Goal: Task Accomplishment & Management: Complete application form

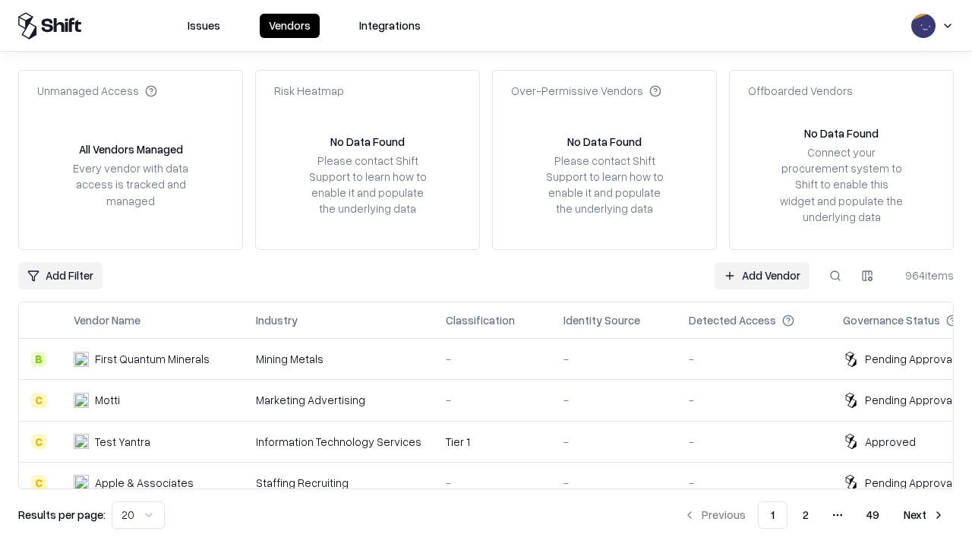
click at [762, 275] on link "Add Vendor" at bounding box center [762, 275] width 95 height 27
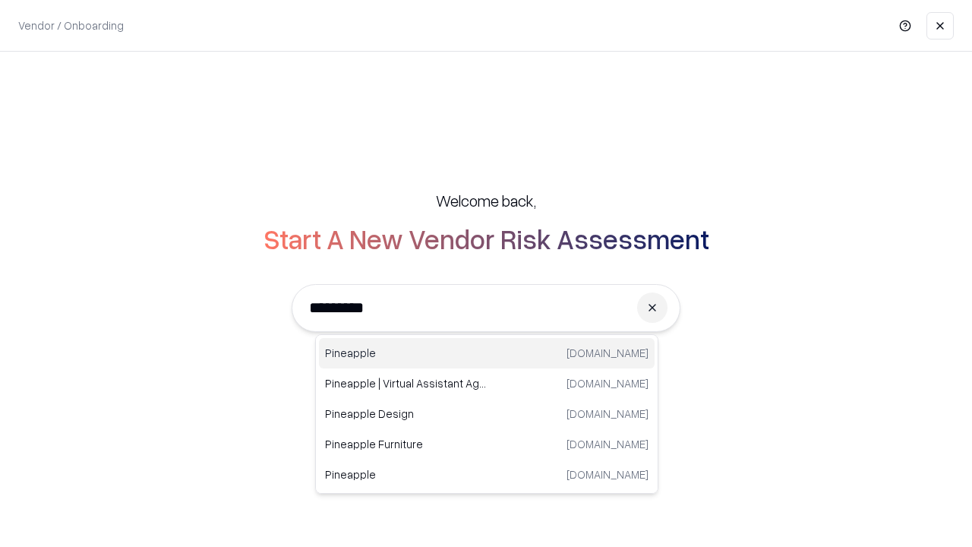
click at [487, 353] on div "Pineapple [DOMAIN_NAME]" at bounding box center [487, 353] width 336 height 30
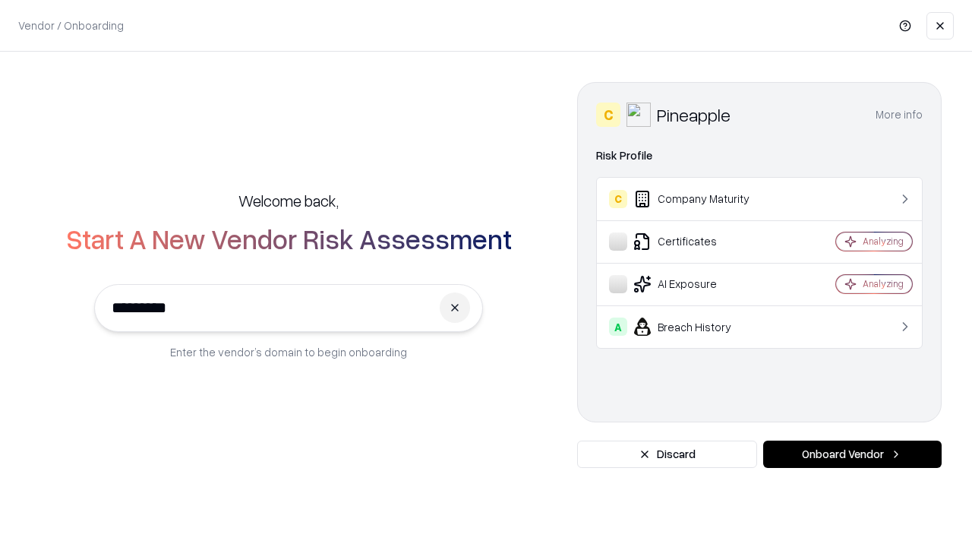
type input "*********"
click at [852, 454] on button "Onboard Vendor" at bounding box center [853, 454] width 179 height 27
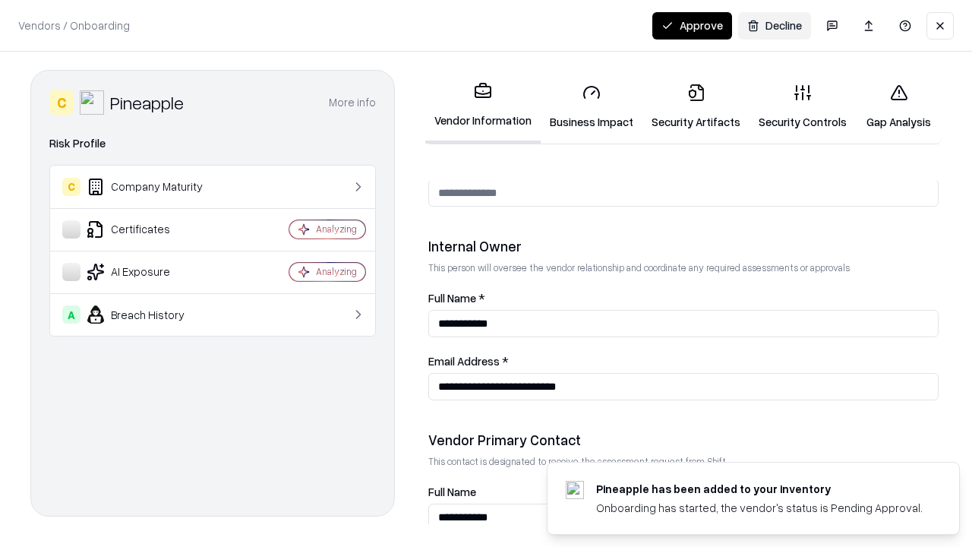
scroll to position [787, 0]
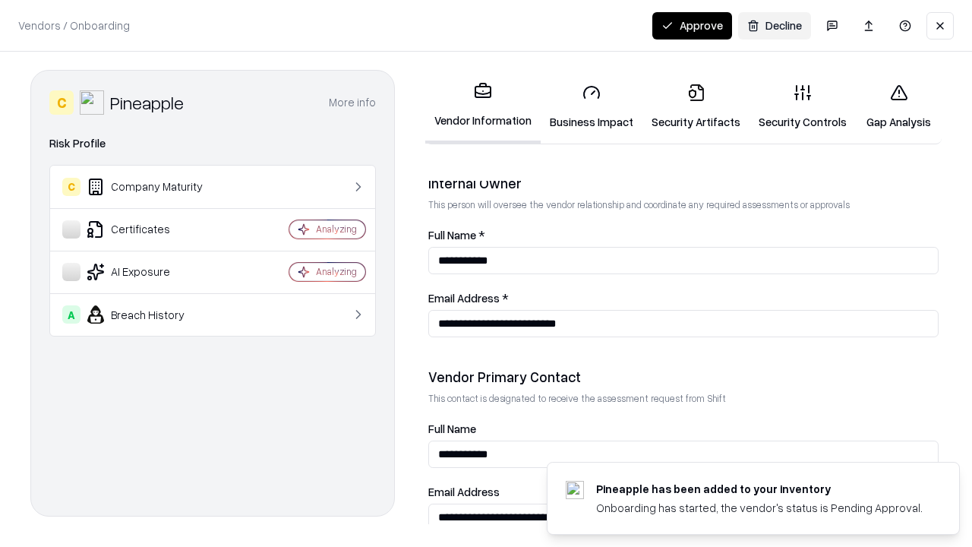
click at [696, 106] on link "Security Artifacts" at bounding box center [696, 106] width 107 height 71
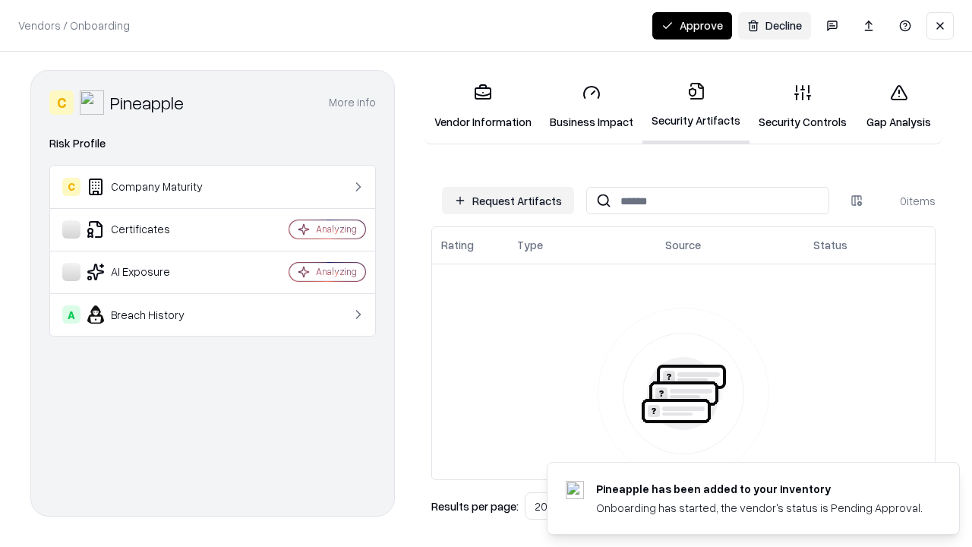
click at [508, 201] on button "Request Artifacts" at bounding box center [508, 200] width 132 height 27
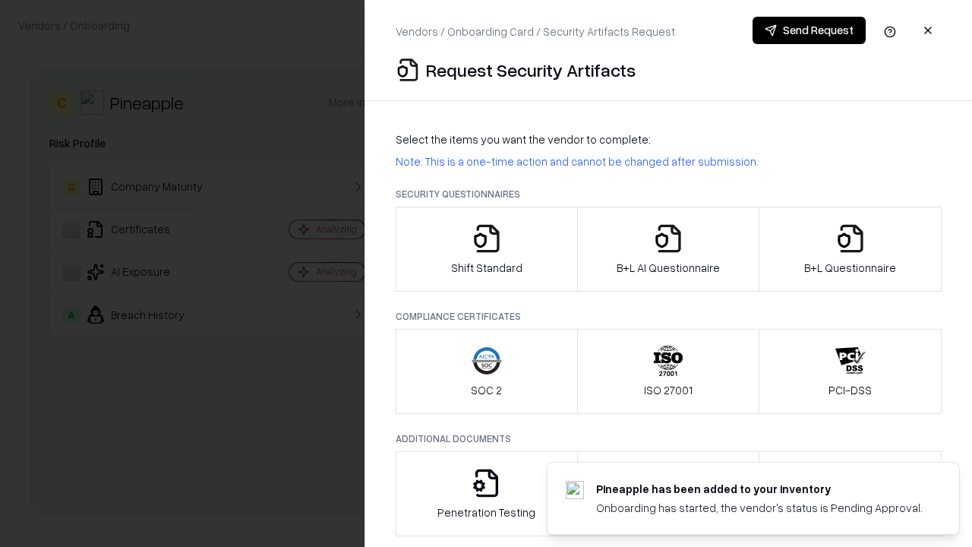
click at [850, 249] on icon "button" at bounding box center [851, 238] width 30 height 30
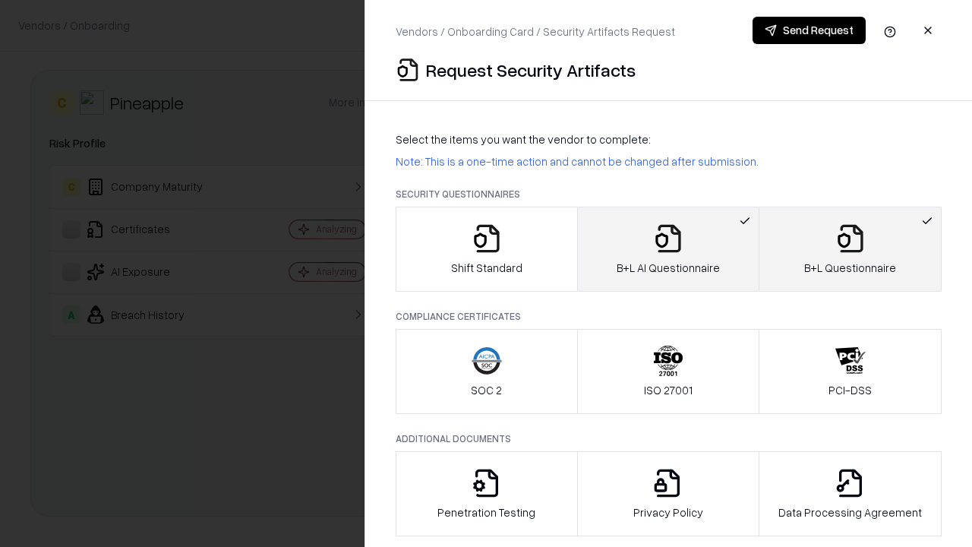
click at [809, 30] on button "Send Request" at bounding box center [809, 30] width 113 height 27
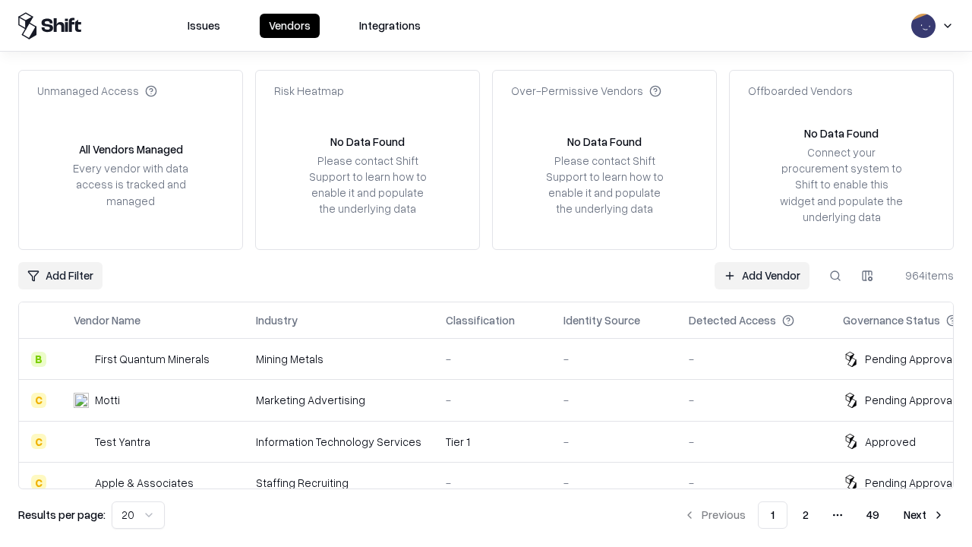
click at [836, 275] on button at bounding box center [835, 275] width 27 height 27
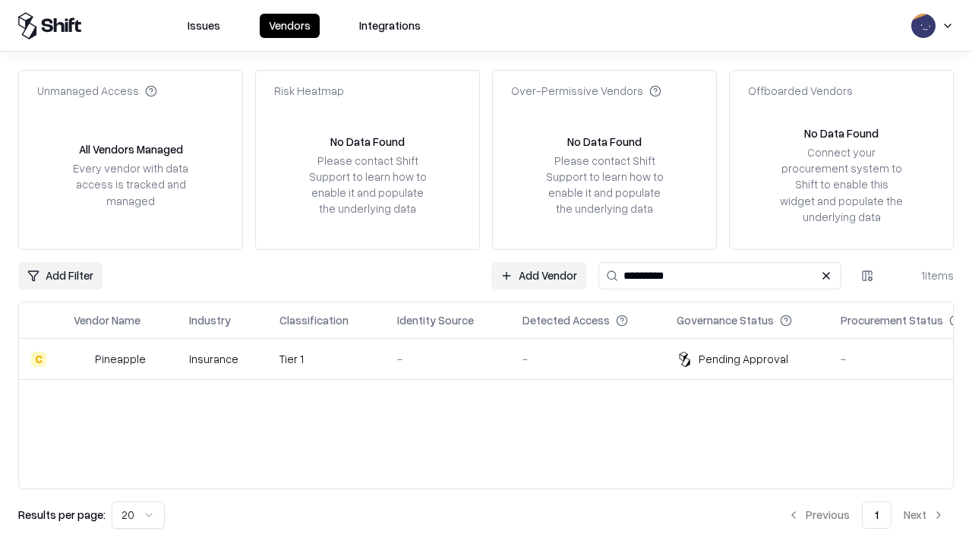
type input "*********"
click at [495, 359] on div "-" at bounding box center [447, 359] width 101 height 16
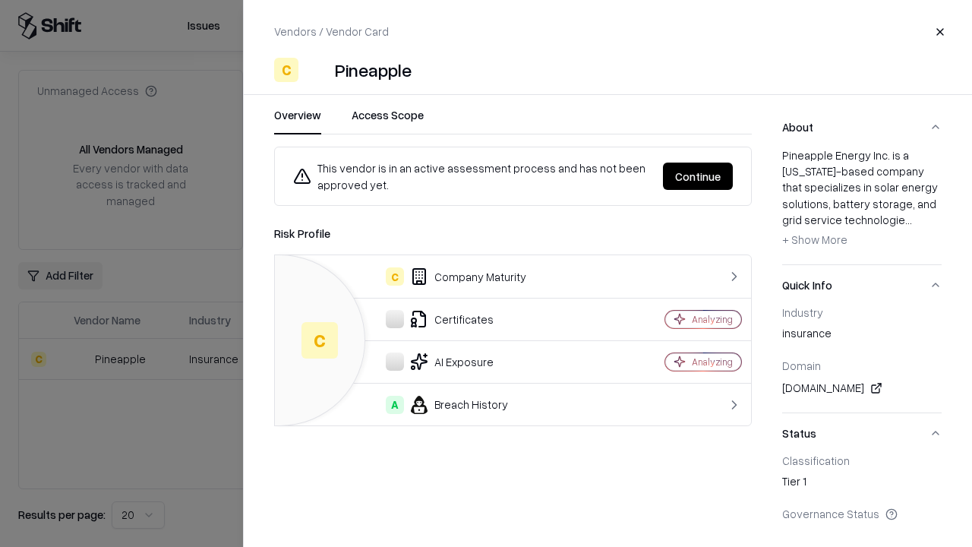
click at [698, 176] on button "Continue" at bounding box center [698, 176] width 70 height 27
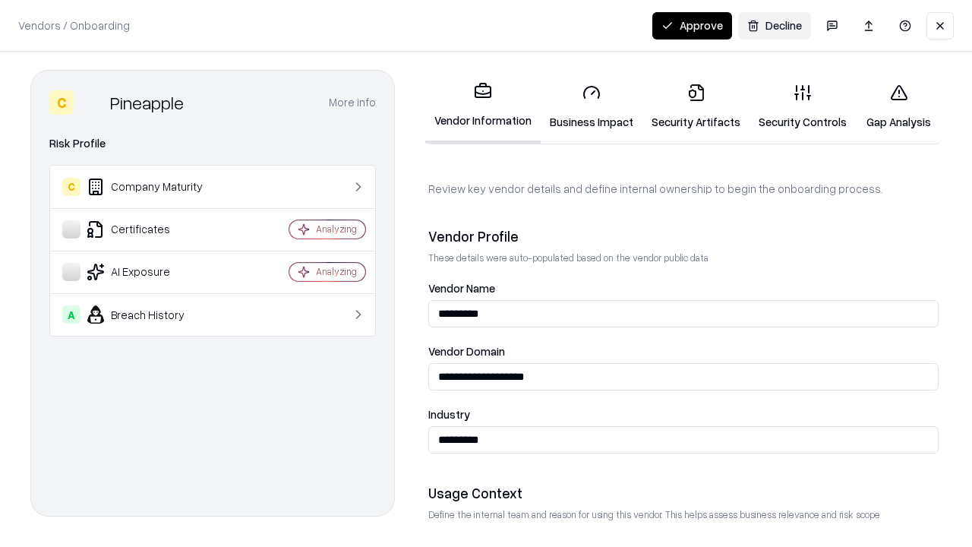
click at [696, 106] on link "Security Artifacts" at bounding box center [696, 106] width 107 height 71
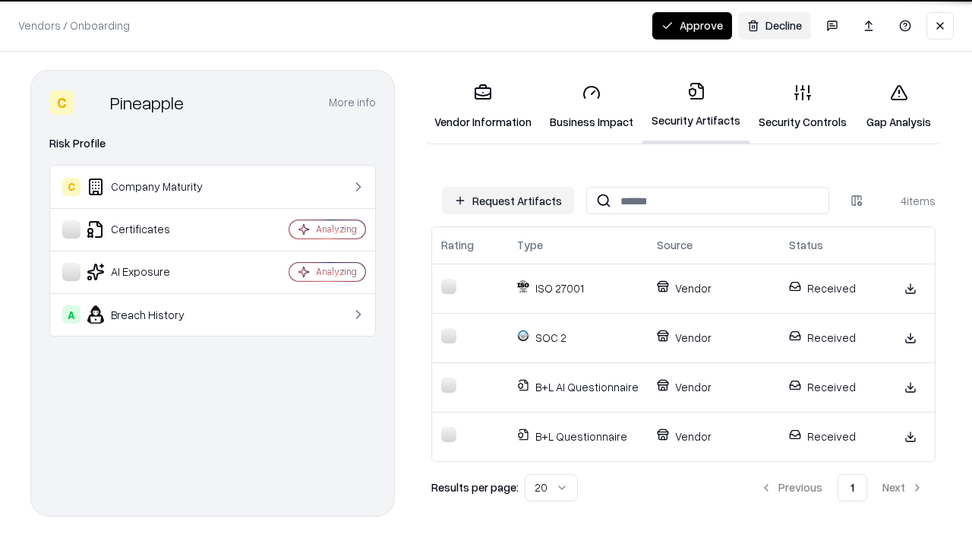
click at [692, 25] on button "Approve" at bounding box center [693, 25] width 80 height 27
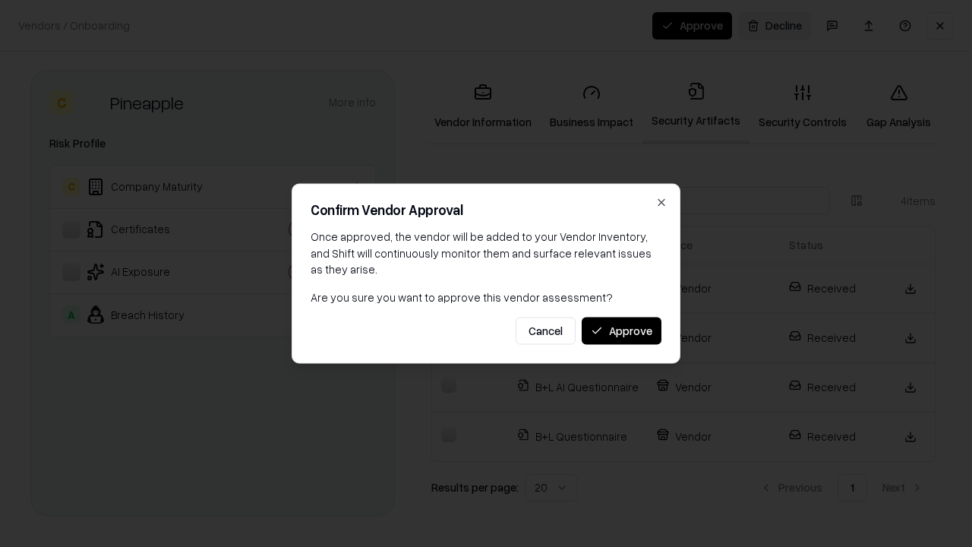
click at [621, 330] on button "Approve" at bounding box center [622, 330] width 80 height 27
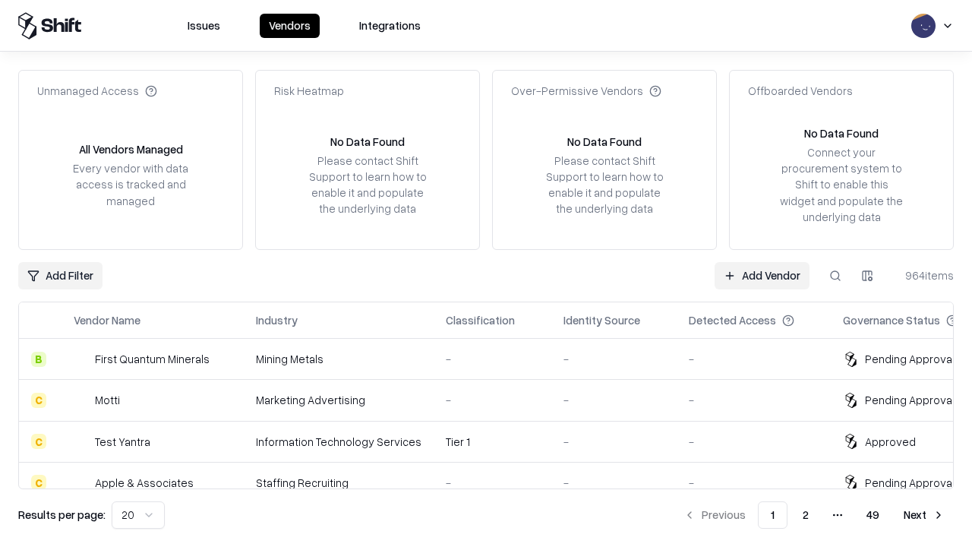
type input "*********"
click at [762, 275] on link "Add Vendor" at bounding box center [762, 275] width 95 height 27
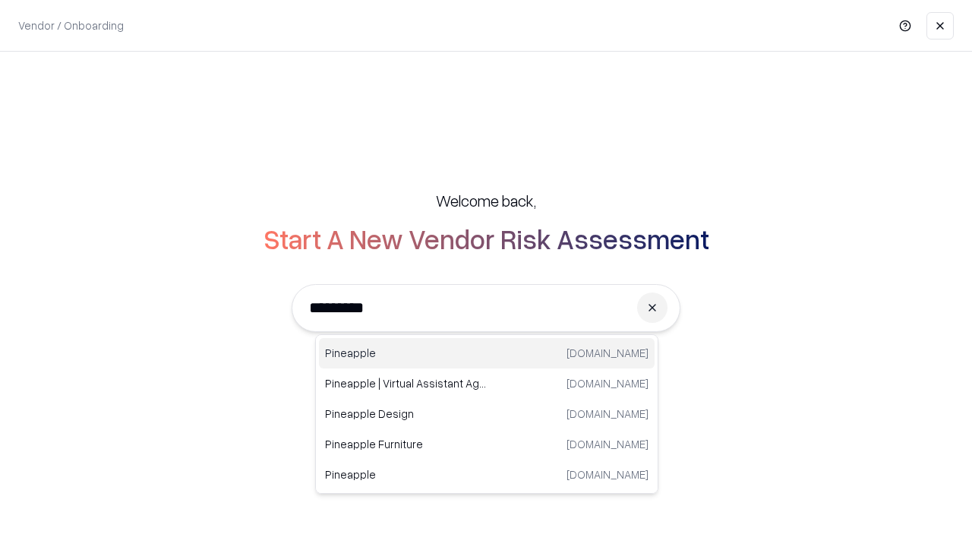
click at [487, 353] on div "Pineapple [DOMAIN_NAME]" at bounding box center [487, 353] width 336 height 30
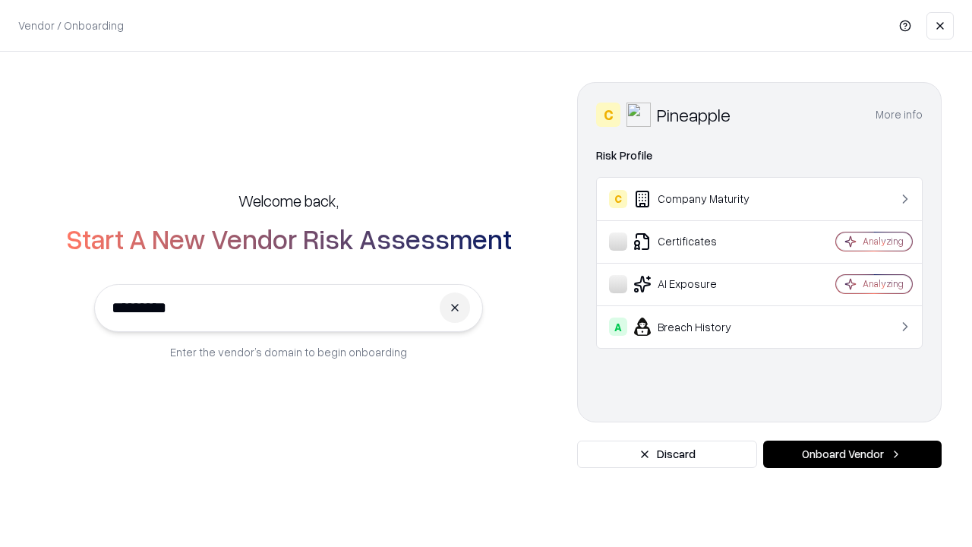
type input "*********"
click at [852, 454] on button "Onboard Vendor" at bounding box center [853, 454] width 179 height 27
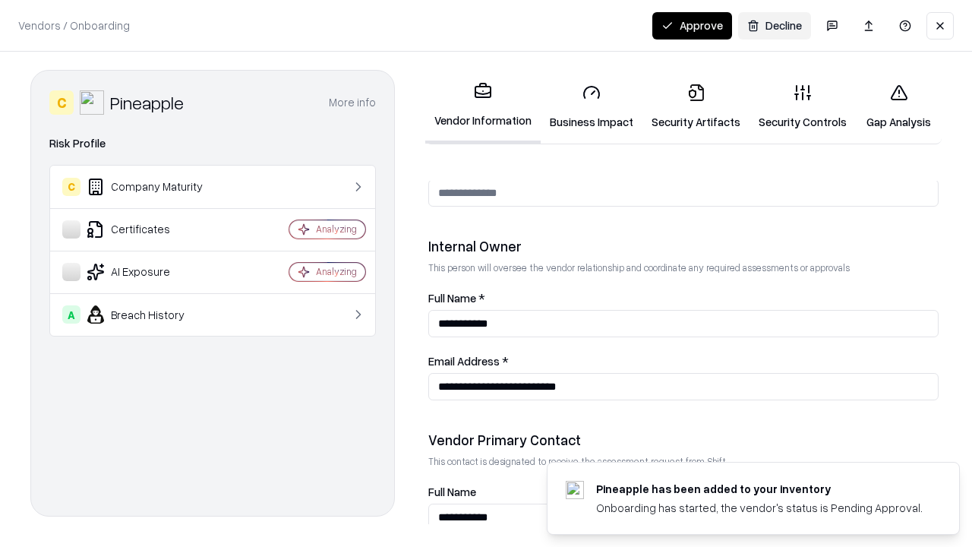
scroll to position [787, 0]
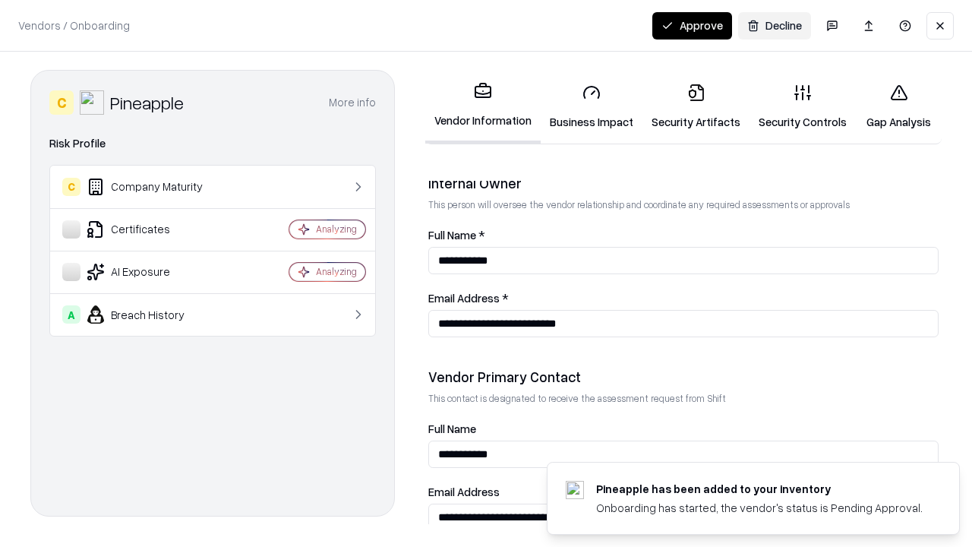
click at [692, 25] on button "Approve" at bounding box center [693, 25] width 80 height 27
